Goal: Contribute content: Contribute content

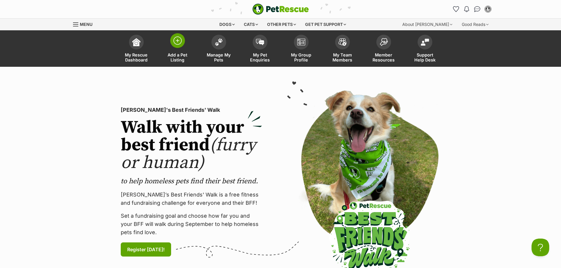
click at [182, 41] on span at bounding box center [177, 40] width 15 height 15
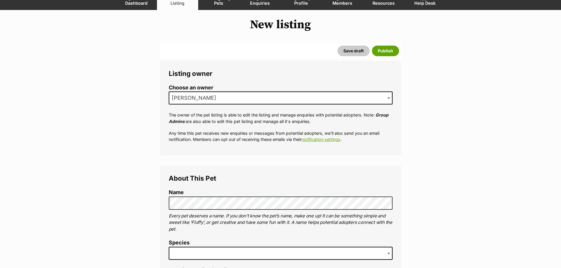
scroll to position [88, 0]
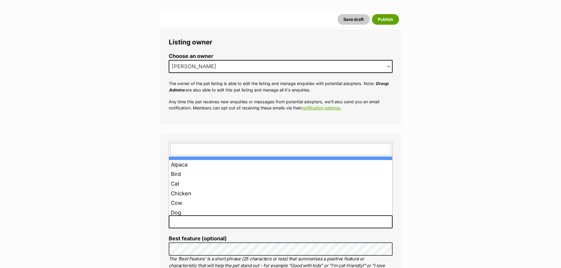
click at [286, 223] on span at bounding box center [281, 221] width 224 height 13
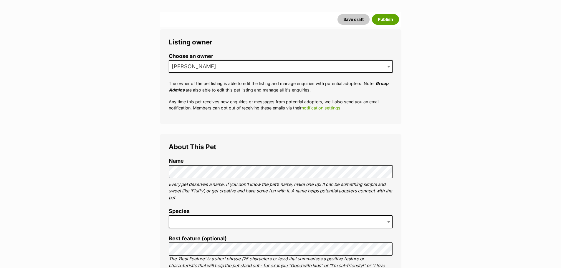
click at [220, 217] on span at bounding box center [281, 221] width 224 height 13
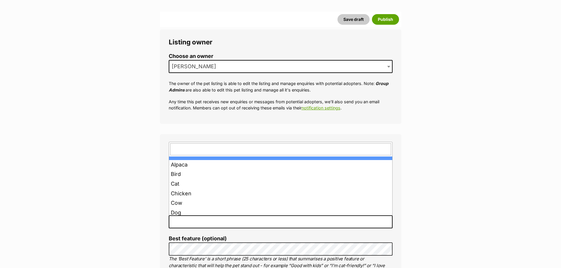
click at [220, 223] on span at bounding box center [281, 221] width 224 height 13
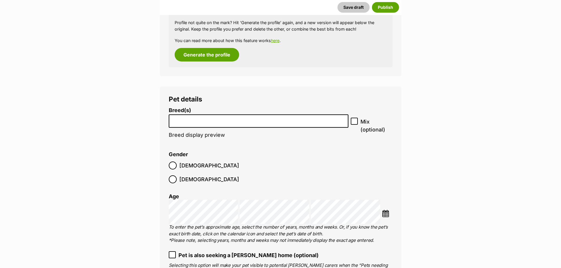
scroll to position [559, 0]
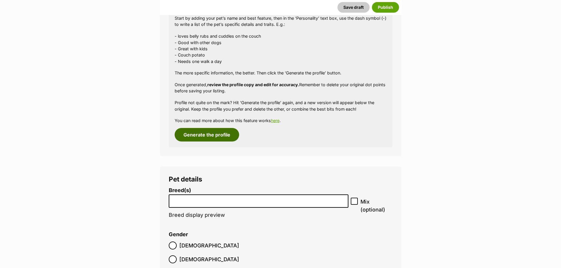
click at [208, 134] on button "Generate the profile" at bounding box center [207, 135] width 64 height 14
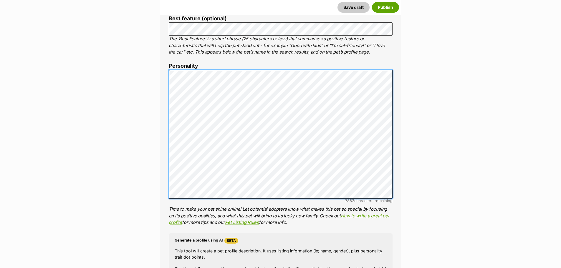
scroll to position [24, 0]
click at [160, 84] on div "About This Pet Name Henlo there, it looks like you might be using the pet name …" at bounding box center [280, 160] width 241 height 493
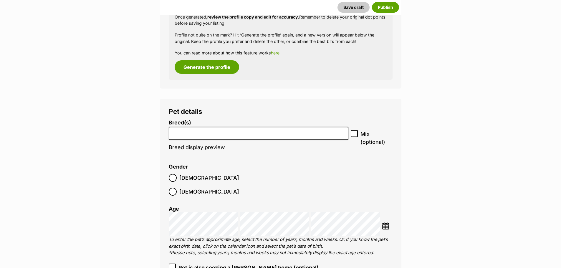
scroll to position [573, 0]
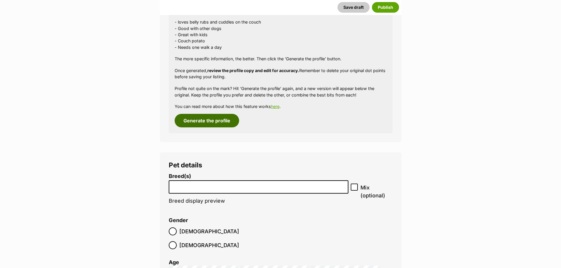
click at [216, 122] on button "Generate the profile" at bounding box center [207, 121] width 64 height 14
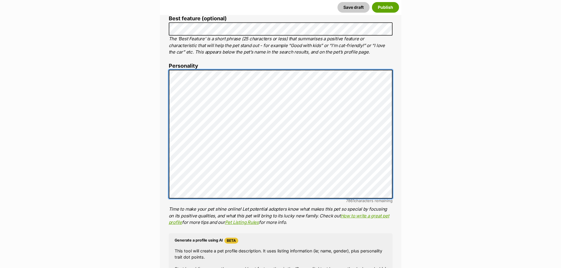
scroll to position [30, 0]
